Goal: Ask a question: Ask a question

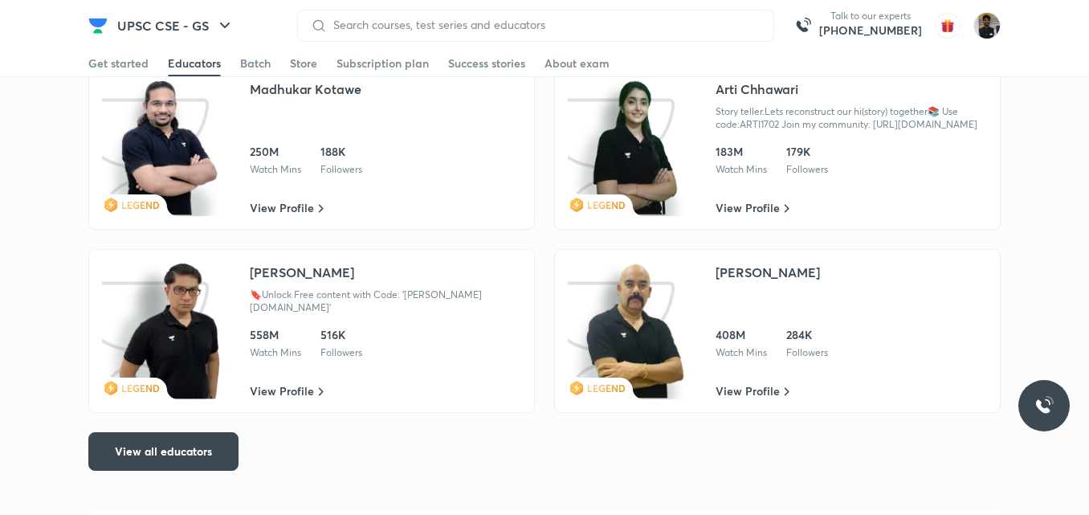
scroll to position [2754, 0]
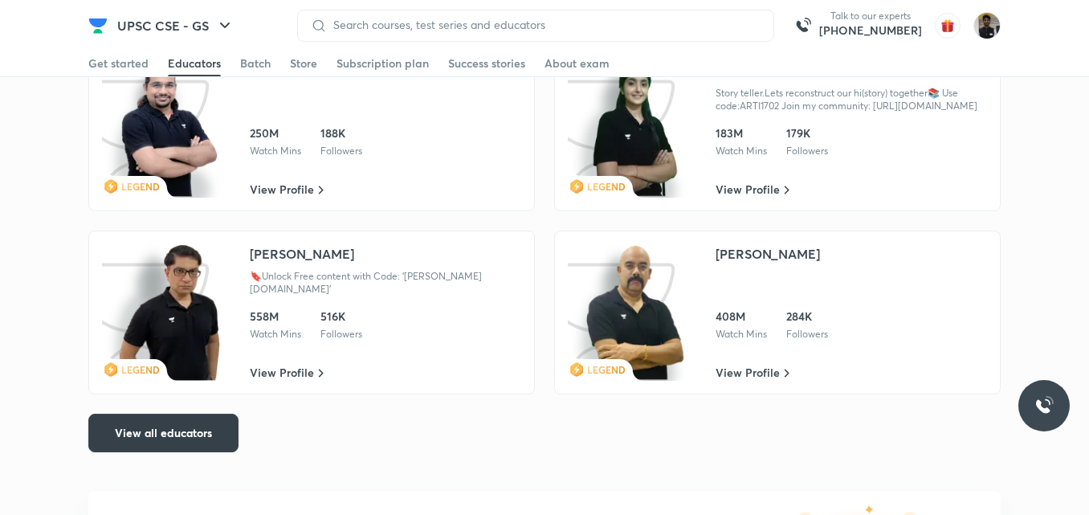
click at [188, 440] on span "View all educators" at bounding box center [163, 433] width 97 height 16
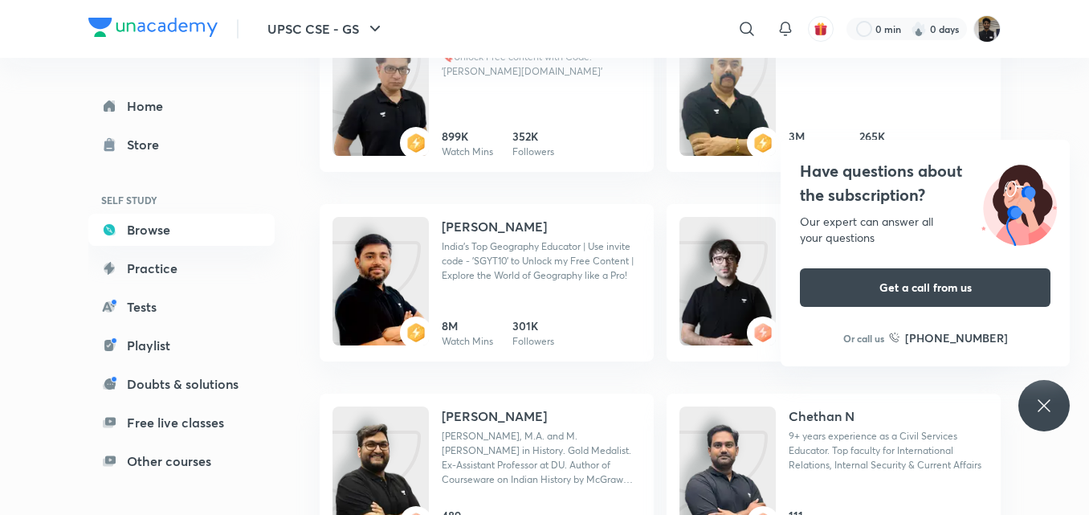
scroll to position [482, 0]
click at [1056, 402] on div "Have questions about the subscription? Our expert can answer all your questions…" at bounding box center [1043, 405] width 51 height 51
